Goal: Task Accomplishment & Management: Complete application form

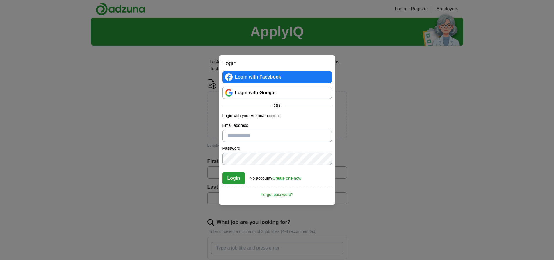
click at [272, 93] on link "Login with Google" at bounding box center [277, 93] width 109 height 12
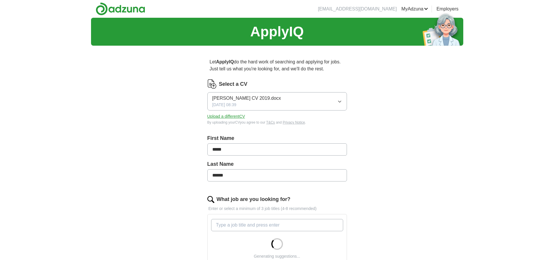
click at [342, 101] on icon "button" at bounding box center [340, 101] width 5 height 5
click at [390, 103] on div "ApplyIQ Let ApplyIQ do the hard work of searching and applying for jobs. Just t…" at bounding box center [277, 221] width 372 height 406
click at [223, 116] on button "Upload a different CV" at bounding box center [226, 116] width 38 height 6
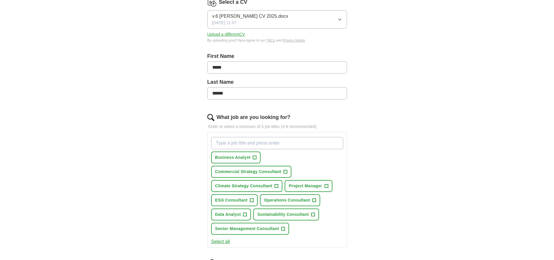
scroll to position [109, 0]
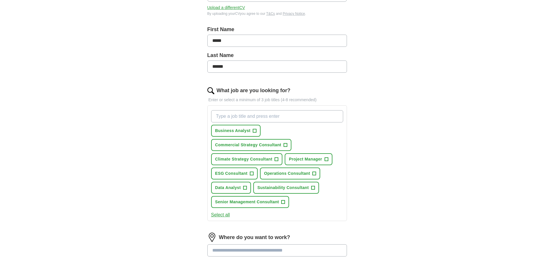
click at [254, 116] on input "What job are you looking for?" at bounding box center [277, 116] width 132 height 12
type input "chief of staff"
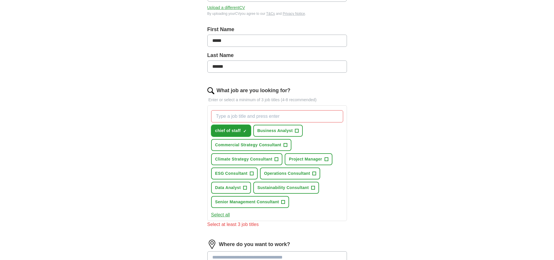
click at [0, 0] on span "×" at bounding box center [0, 0] width 0 height 0
click at [229, 118] on input "What job are you looking for?" at bounding box center [277, 116] width 132 height 12
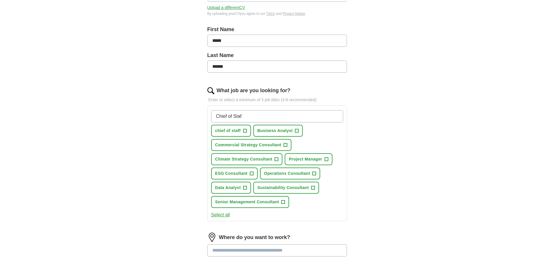
type input "Chief of Staff"
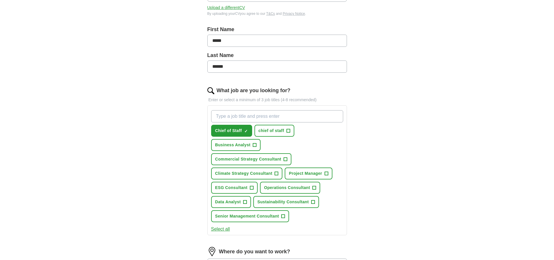
click at [241, 118] on input "What job are you looking for?" at bounding box center [277, 116] width 132 height 12
type input "Founder's Associate"
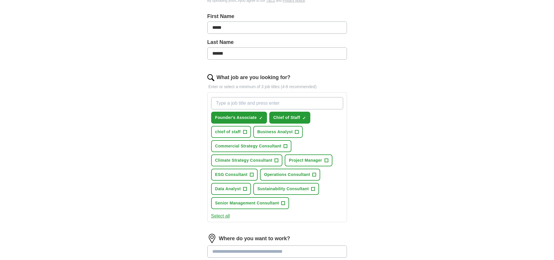
scroll to position [121, 0]
click at [244, 105] on input "What job are you looking for?" at bounding box center [277, 104] width 132 height 12
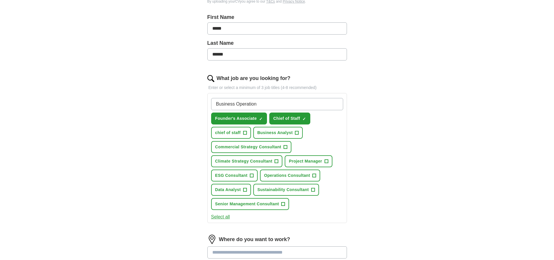
type input "Business Operations"
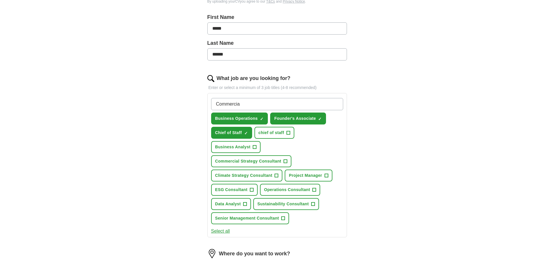
type input "Commercial"
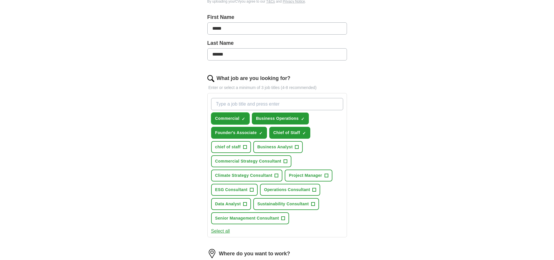
click at [0, 0] on span "×" at bounding box center [0, 0] width 0 height 0
click at [242, 104] on input "What job are you looking for?" at bounding box center [277, 104] width 132 height 12
type input "Strategy & Operations Associate"
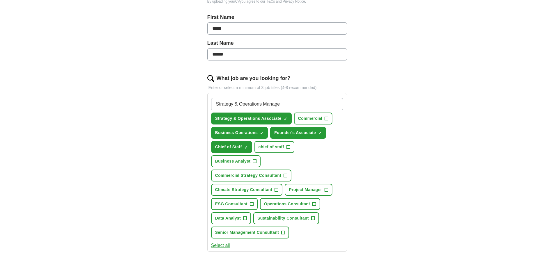
type input "Strategy & Operations Manager"
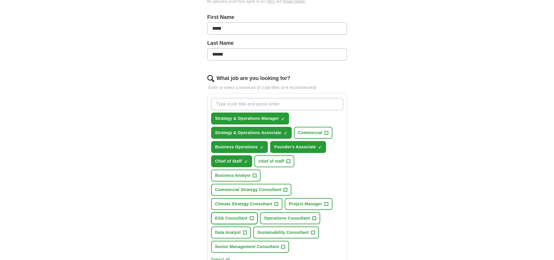
click at [252, 216] on span "+" at bounding box center [251, 218] width 3 height 5
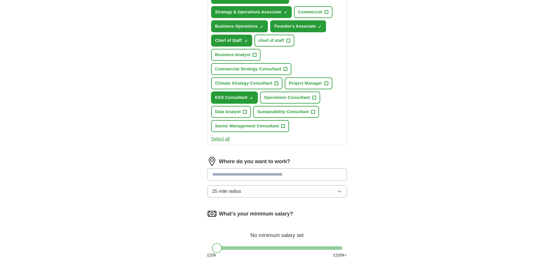
scroll to position [249, 0]
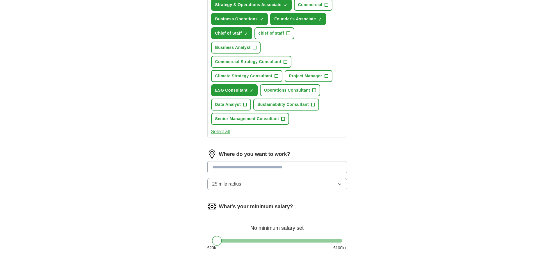
click at [273, 161] on input at bounding box center [277, 167] width 140 height 12
type input "******"
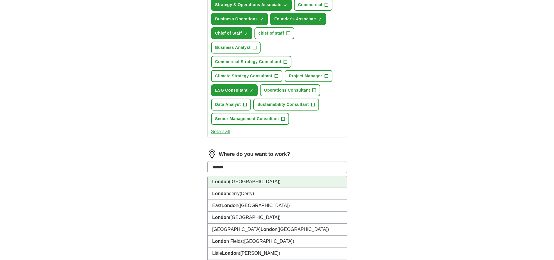
click at [247, 176] on li "Londo n ([GEOGRAPHIC_DATA])" at bounding box center [277, 182] width 139 height 12
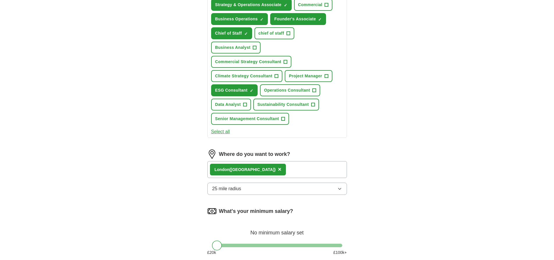
click at [239, 185] on span "25 mile radius" at bounding box center [226, 188] width 29 height 7
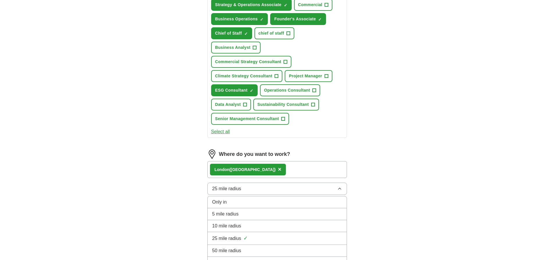
click at [235, 199] on div "Only in" at bounding box center [277, 202] width 130 height 7
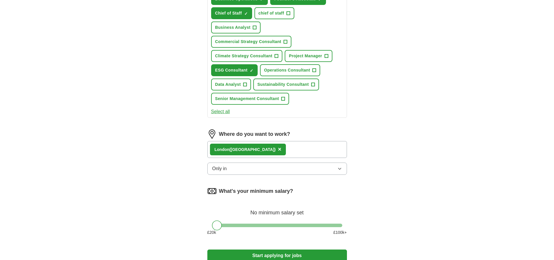
scroll to position [295, 0]
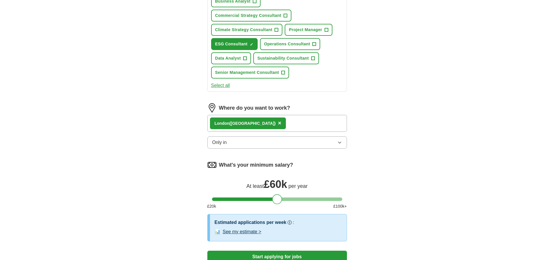
drag, startPoint x: 218, startPoint y: 187, endPoint x: 278, endPoint y: 185, distance: 60.8
click at [278, 194] on div at bounding box center [277, 199] width 10 height 10
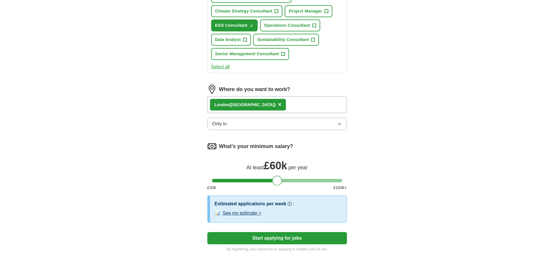
scroll to position [342, 0]
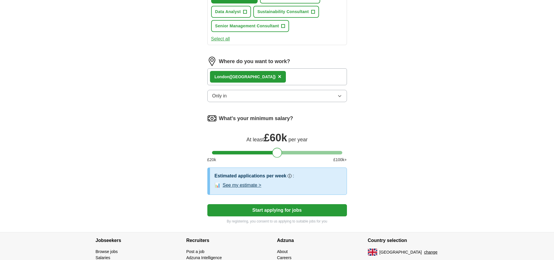
click at [238, 182] on button "See my estimate >" at bounding box center [242, 185] width 39 height 7
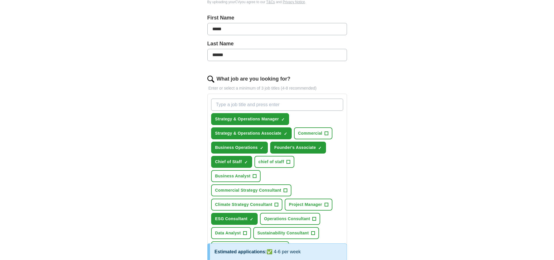
scroll to position [91, 0]
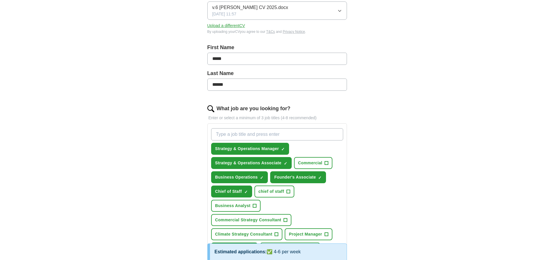
click at [259, 136] on input "What job are you looking for?" at bounding box center [277, 134] width 132 height 12
type input "Management Consultant"
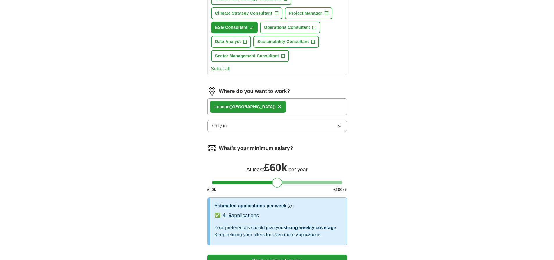
scroll to position [332, 0]
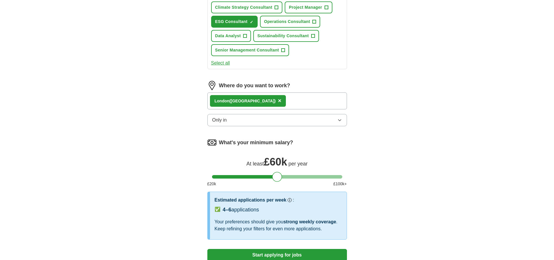
click at [287, 249] on button "Start applying for jobs" at bounding box center [277, 255] width 140 height 12
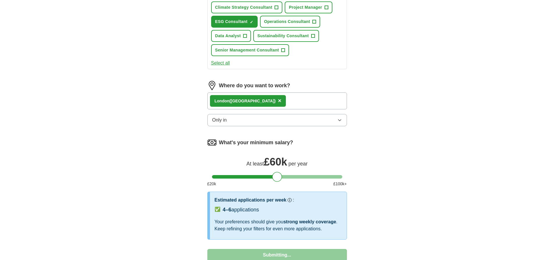
select select "**"
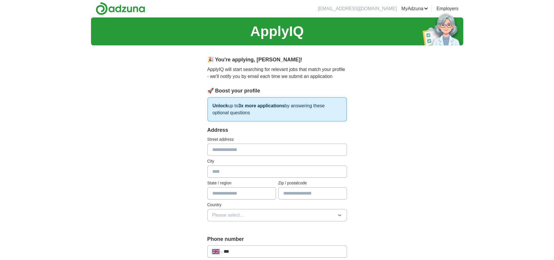
scroll to position [0, 0]
click at [238, 151] on input "text" at bounding box center [277, 150] width 140 height 12
type input "**********"
type input "*********"
type input "******"
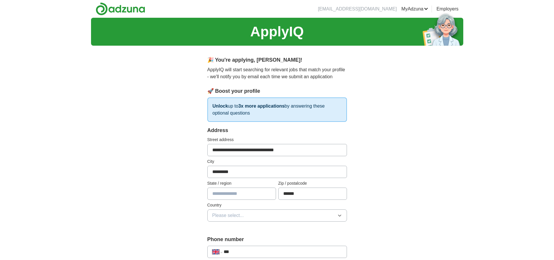
type input "**********"
type input "******"
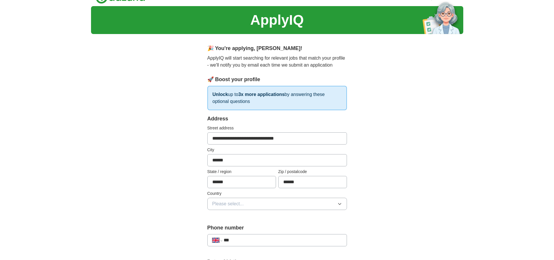
scroll to position [23, 0]
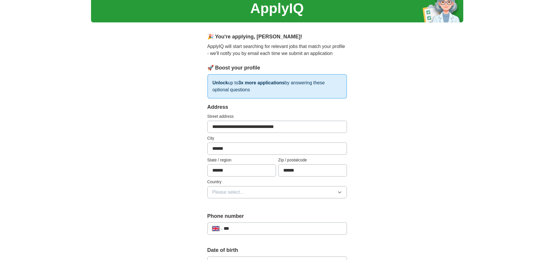
click at [268, 191] on button "Please select..." at bounding box center [277, 192] width 140 height 12
click at [252, 206] on div "[GEOGRAPHIC_DATA]" at bounding box center [277, 205] width 130 height 7
click at [239, 232] on input "***" at bounding box center [283, 228] width 118 height 7
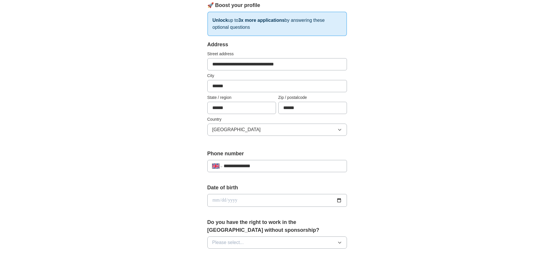
scroll to position [101, 0]
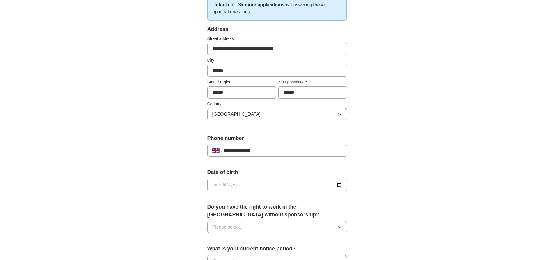
type input "**********"
click at [249, 188] on input "date" at bounding box center [277, 185] width 140 height 13
type input "**********"
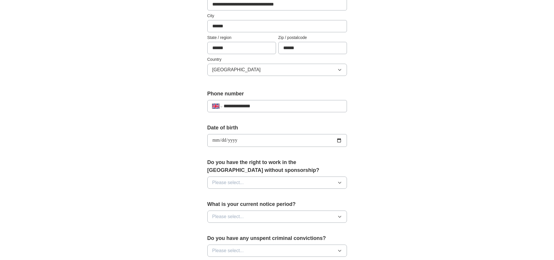
scroll to position [150, 0]
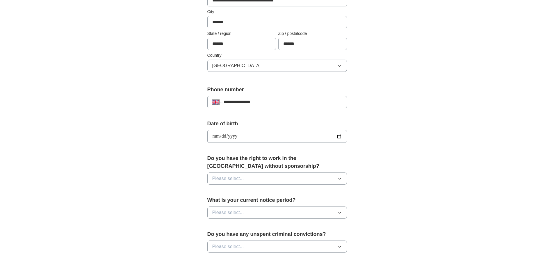
click at [321, 180] on button "Please select..." at bounding box center [277, 179] width 140 height 12
click at [226, 192] on div "Yes" at bounding box center [277, 192] width 130 height 7
click at [180, 187] on div "**********" at bounding box center [277, 129] width 372 height 522
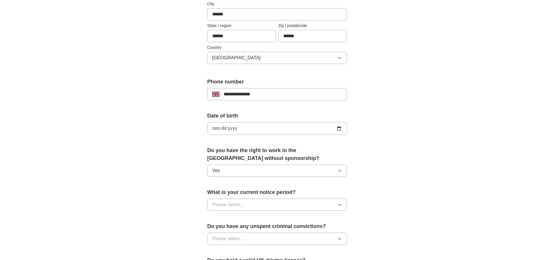
scroll to position [158, 0]
click at [260, 203] on button "Please select..." at bounding box center [277, 204] width 140 height 12
click at [230, 217] on div "None" at bounding box center [277, 217] width 130 height 7
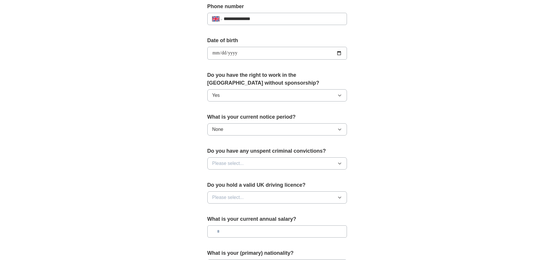
scroll to position [241, 0]
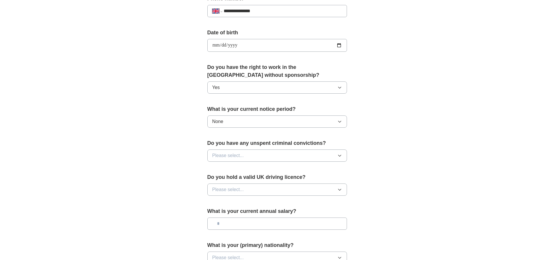
click at [264, 155] on button "Please select..." at bounding box center [277, 156] width 140 height 12
click at [231, 180] on div "No" at bounding box center [277, 180] width 130 height 7
click at [254, 190] on button "Please select..." at bounding box center [277, 190] width 140 height 12
click at [222, 205] on div "Yes" at bounding box center [277, 203] width 130 height 7
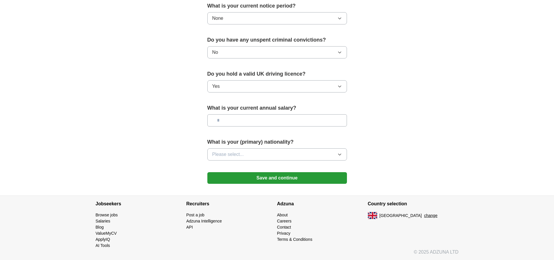
scroll to position [345, 0]
click at [230, 118] on input "text" at bounding box center [277, 120] width 140 height 12
type input "*******"
click at [273, 154] on button "Please select..." at bounding box center [277, 154] width 140 height 12
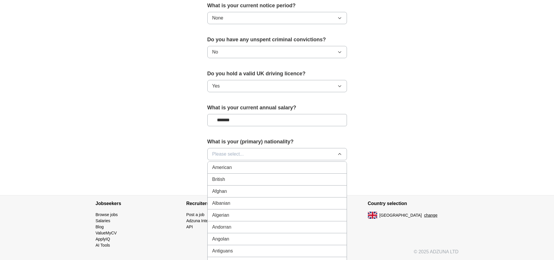
click at [228, 182] on div "British" at bounding box center [277, 179] width 130 height 7
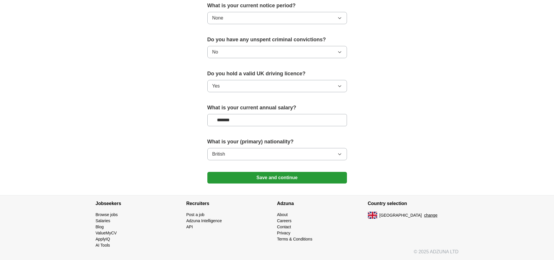
click at [273, 180] on button "Save and continue" at bounding box center [277, 178] width 140 height 12
